Goal: Task Accomplishment & Management: Use online tool/utility

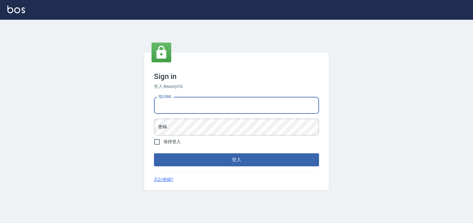
click at [175, 102] on input "電話號碼" at bounding box center [236, 105] width 165 height 17
type input "0930798111"
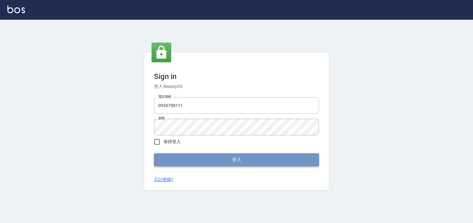
click at [193, 157] on button "登入" at bounding box center [236, 159] width 165 height 13
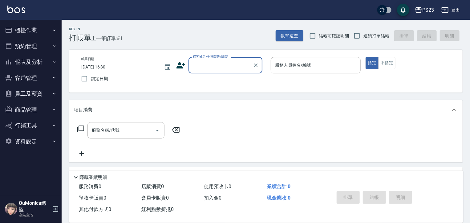
click at [36, 57] on button "報表及分析" at bounding box center [30, 62] width 57 height 16
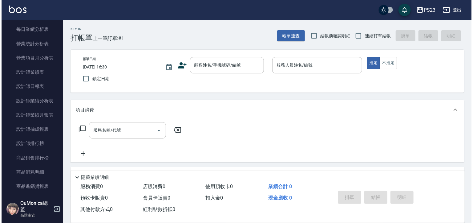
scroll to position [219, 0]
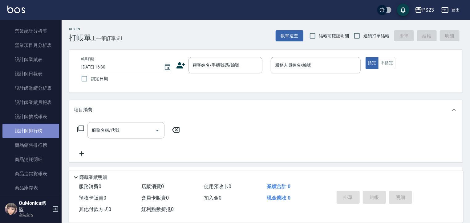
click at [33, 129] on link "設計師排行榜" at bounding box center [30, 131] width 57 height 14
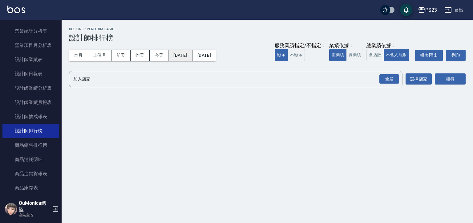
click at [188, 54] on button "[DATE]" at bounding box center [180, 55] width 24 height 11
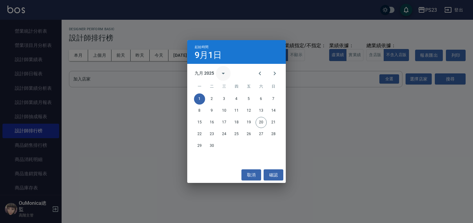
click at [223, 74] on icon "calendar view is open, switch to year view" at bounding box center [223, 73] width 7 height 7
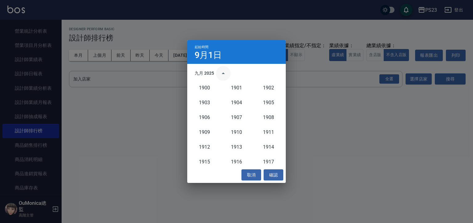
scroll to position [570, 0]
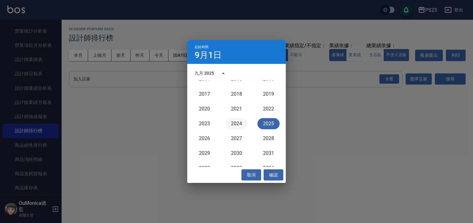
click at [235, 124] on button "2024" at bounding box center [236, 123] width 22 height 11
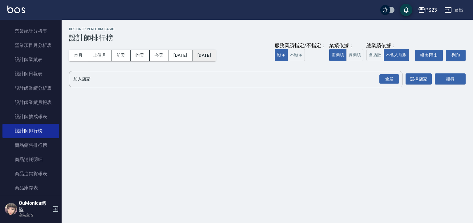
click at [216, 57] on button "[DATE]" at bounding box center [204, 55] width 23 height 11
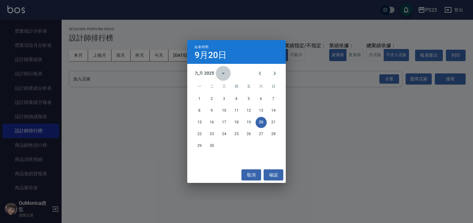
click at [224, 73] on icon "calendar view is open, switch to year view" at bounding box center [223, 74] width 3 height 2
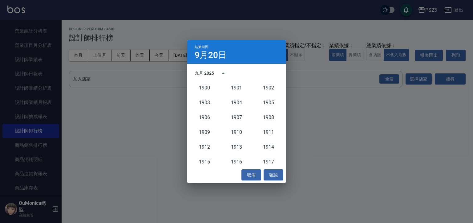
scroll to position [570, 0]
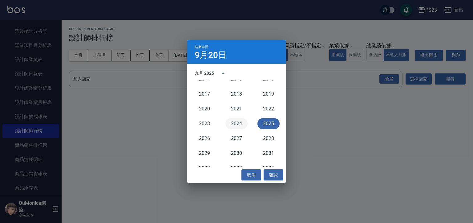
click at [238, 125] on button "2024" at bounding box center [236, 123] width 22 height 11
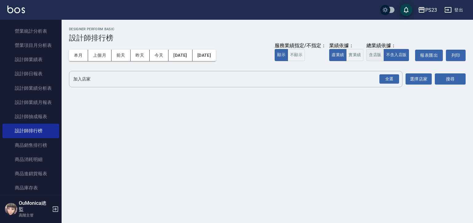
click at [371, 55] on button "含店販" at bounding box center [375, 55] width 17 height 12
click at [383, 77] on div "全選" at bounding box center [390, 79] width 20 height 10
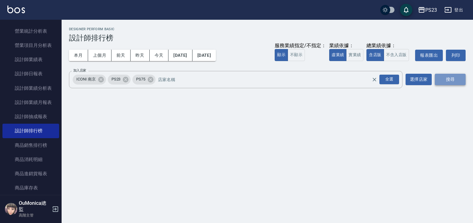
click at [437, 79] on button "搜尋" at bounding box center [450, 79] width 31 height 11
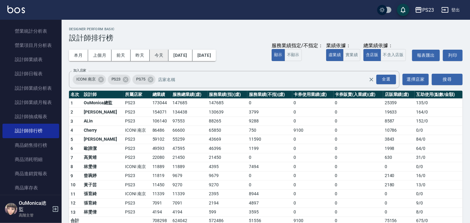
click at [152, 56] on button "今天" at bounding box center [159, 55] width 19 height 11
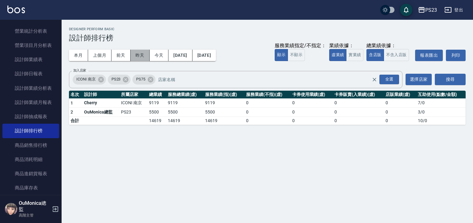
click at [134, 55] on button "昨天" at bounding box center [140, 55] width 19 height 11
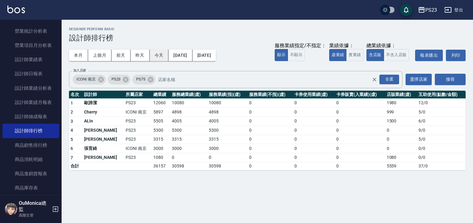
click at [152, 55] on button "今天" at bounding box center [159, 55] width 19 height 11
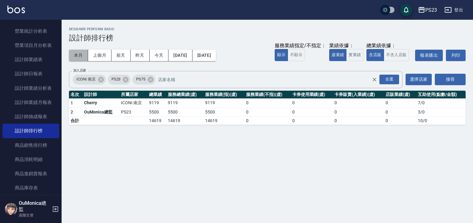
click at [77, 55] on button "本月" at bounding box center [78, 55] width 19 height 11
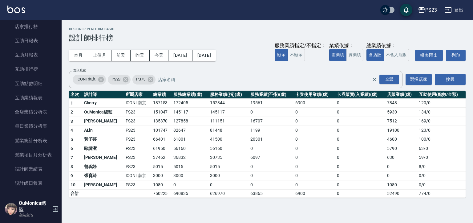
scroll to position [33, 0]
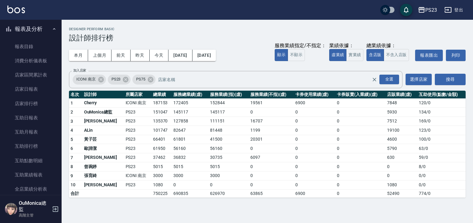
click at [67, 24] on div "PS23 [DATE] - [DATE] 設計師排行榜 列印時間： [DATE][PHONE_NUMBER]:31 Designer Perform Basi…" at bounding box center [268, 112] width 412 height 185
click at [68, 23] on div "PS23 [DATE] - [DATE] 設計師排行榜 列印時間： [DATE][PHONE_NUMBER]:31 Designer Perform Basi…" at bounding box center [268, 112] width 412 height 185
click at [42, 28] on button "報表及分析" at bounding box center [30, 29] width 57 height 16
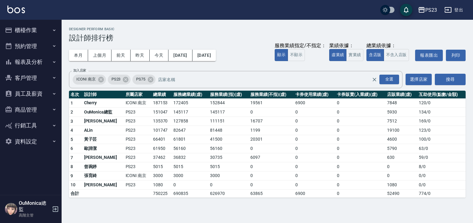
scroll to position [0, 0]
click at [42, 28] on button "櫃檯作業" at bounding box center [30, 30] width 57 height 16
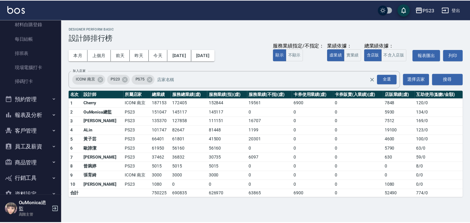
scroll to position [137, 0]
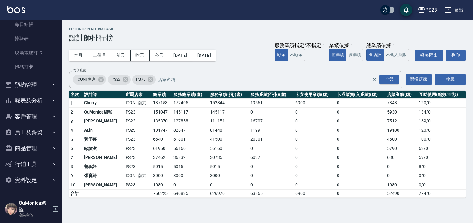
click at [29, 115] on button "客戶管理" at bounding box center [30, 116] width 57 height 16
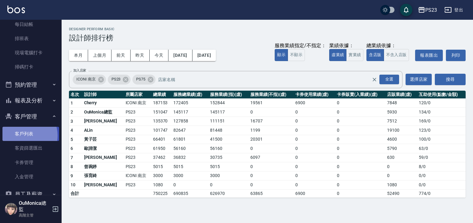
click at [24, 135] on link "客戶列表" at bounding box center [30, 134] width 57 height 14
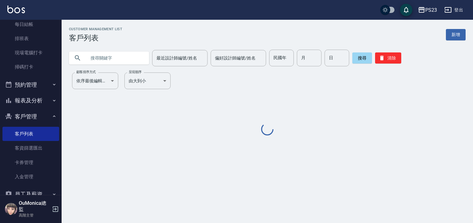
click at [99, 63] on input "text" at bounding box center [115, 58] width 58 height 17
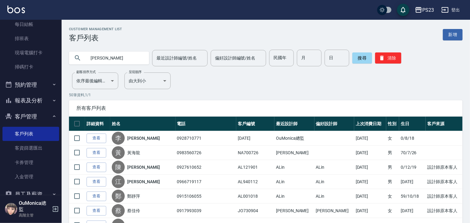
type input "[PERSON_NAME]"
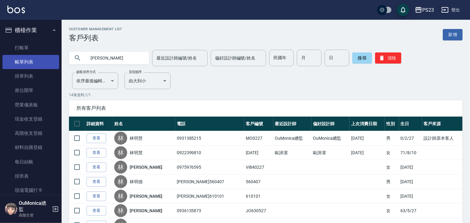
click at [25, 61] on link "帳單列表" at bounding box center [30, 62] width 57 height 14
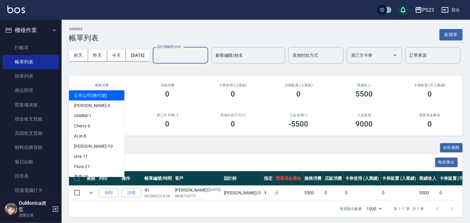
click at [156, 61] on input "設計師編號/姓名" at bounding box center [181, 55] width 50 height 11
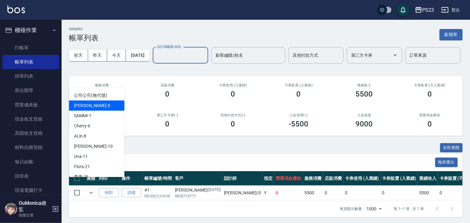
click at [95, 104] on div "[PERSON_NAME] -0" at bounding box center [96, 105] width 55 height 10
type input "[PERSON_NAME]-0"
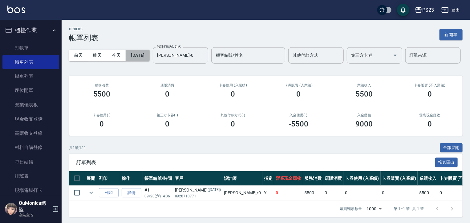
click at [149, 59] on button "[DATE]" at bounding box center [137, 55] width 23 height 11
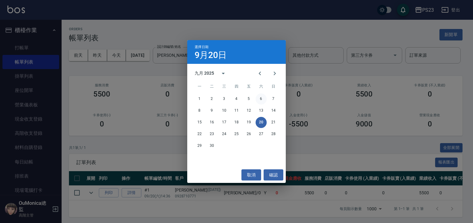
click at [262, 98] on button "6" at bounding box center [261, 98] width 11 height 11
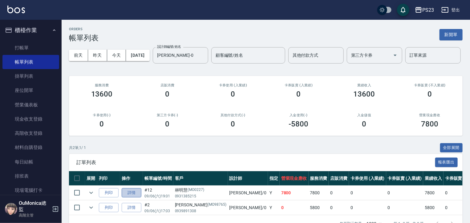
click at [137, 197] on link "詳情" at bounding box center [132, 193] width 20 height 10
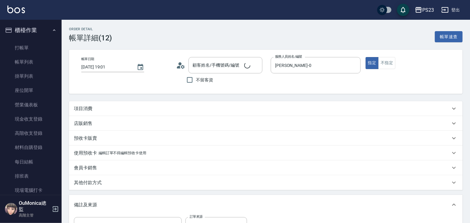
type input "[DATE] 19:01"
type input "[PERSON_NAME]-0"
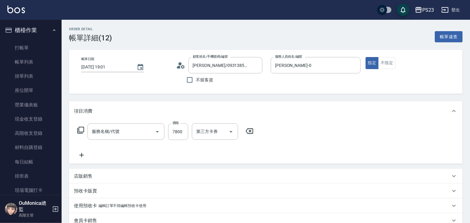
type input "[PERSON_NAME]/0931385215/MO0227"
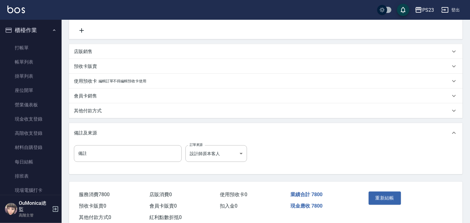
type input "套餐燙+染A餐(214)"
click at [462, 153] on div "備註 備註 訂單來源 設計師原本客人 設計師原本客人 訂單來源" at bounding box center [266, 158] width 394 height 31
click at [87, 108] on p "其他付款方式" at bounding box center [88, 111] width 28 height 6
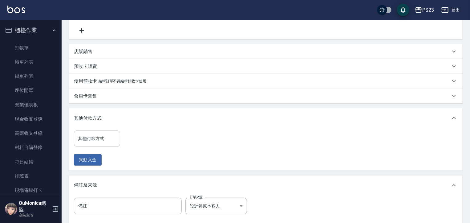
click at [84, 138] on div "其他付款方式 其他付款方式" at bounding box center [97, 138] width 46 height 16
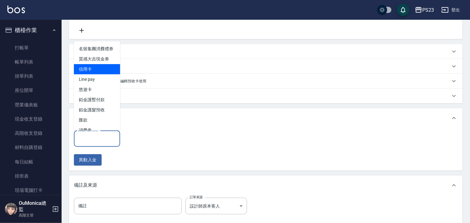
click at [100, 73] on span "信用卡" at bounding box center [97, 69] width 46 height 10
type input "信用卡"
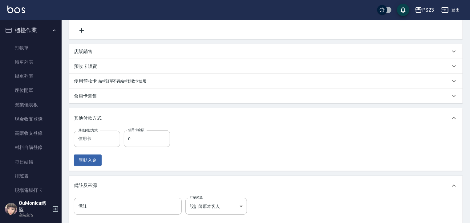
click at [123, 140] on div "其他付款方式 信用卡 其他付款方式 信用卡金額 0 信用卡金額" at bounding box center [124, 138] width 100 height 17
click at [125, 138] on input "0" at bounding box center [147, 138] width 46 height 17
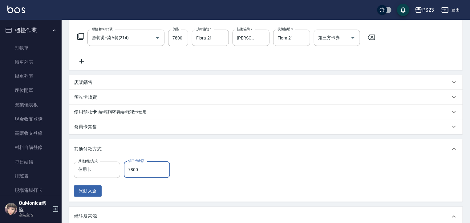
scroll to position [194, 0]
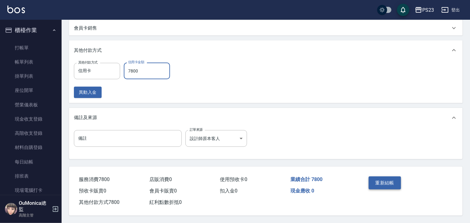
type input "7800"
click at [386, 183] on button "重新結帳" at bounding box center [385, 182] width 33 height 13
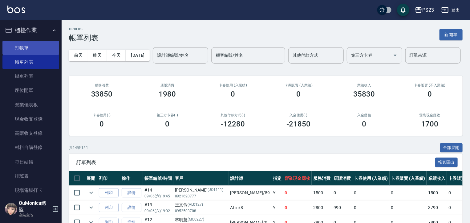
click at [46, 47] on link "打帳單" at bounding box center [30, 48] width 57 height 14
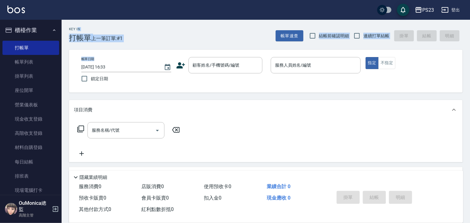
click at [79, 26] on div "Key In 打帳單 上一筆訂單:#1 帳單速查 結帳前確認明細 連續打單結帳 掛單 結帳 明細 帳單日期 [DATE] 16:33 鎖定日期 顧客姓名/手機…" at bounding box center [266, 160] width 408 height 280
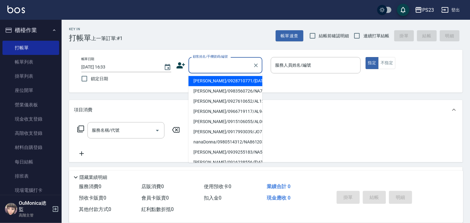
click at [216, 65] on input "顧客姓名/手機號碼/編號" at bounding box center [220, 65] width 59 height 11
click at [212, 86] on li "[PERSON_NAME]/0928710771/[DATE]" at bounding box center [226, 81] width 74 height 10
type input "[PERSON_NAME]/0928710771/[DATE]"
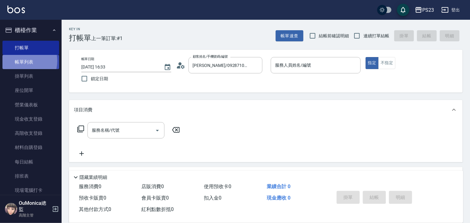
click at [18, 61] on link "帳單列表" at bounding box center [30, 62] width 57 height 14
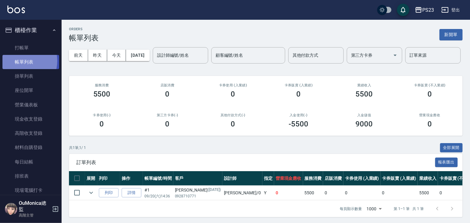
click at [18, 61] on link "帳單列表" at bounding box center [30, 62] width 57 height 14
